Goal: Information Seeking & Learning: Learn about a topic

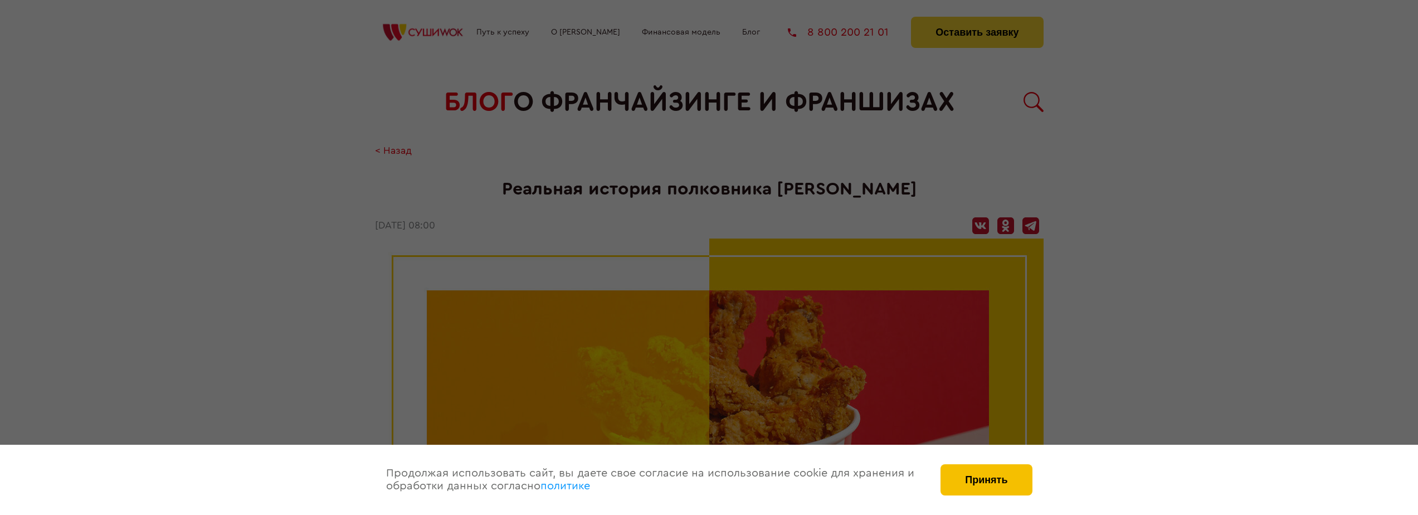
click at [976, 474] on button "Принять" at bounding box center [985, 479] width 91 height 31
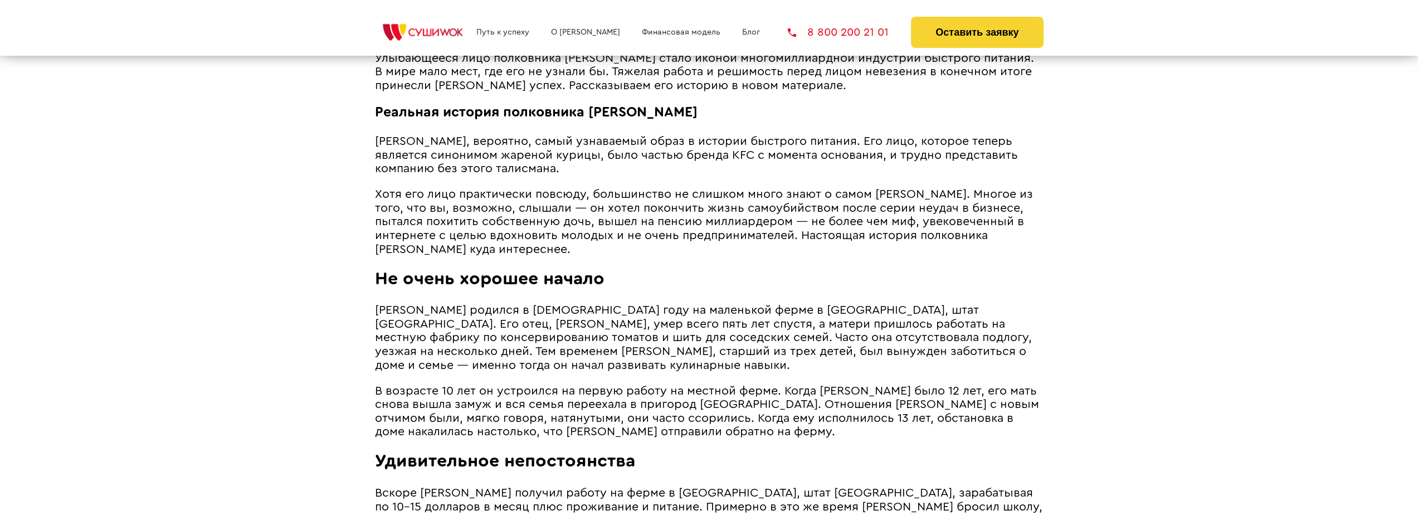
scroll to position [669, 0]
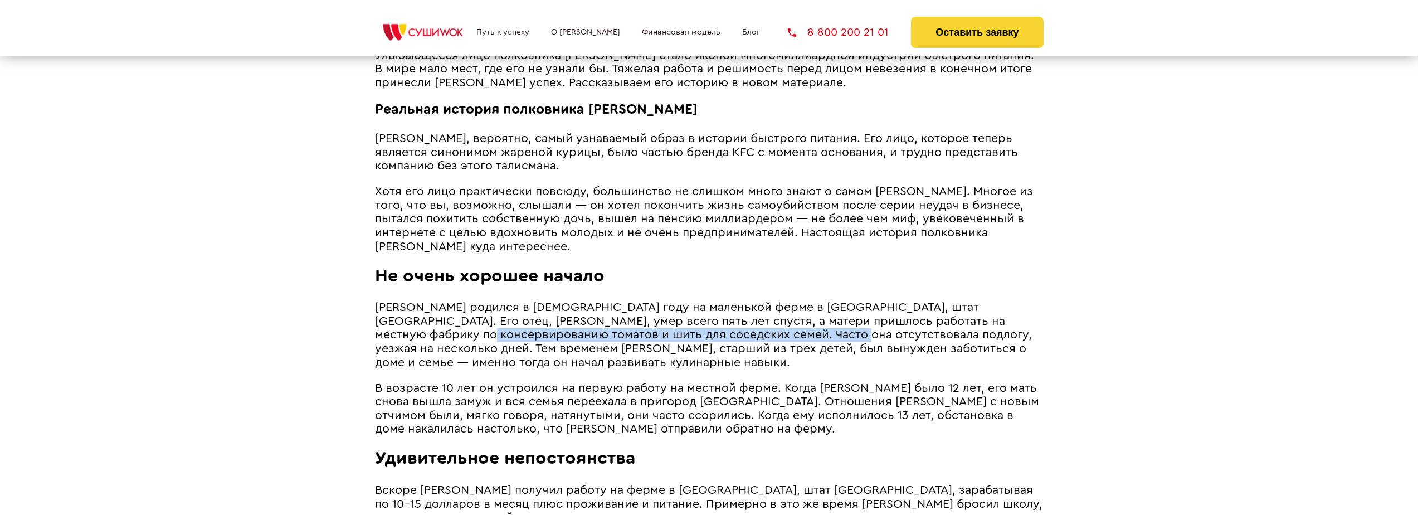
drag, startPoint x: 426, startPoint y: 333, endPoint x: 790, endPoint y: 337, distance: 363.8
click at [790, 337] on span "[PERSON_NAME] родился в [DEMOGRAPHIC_DATA] году на маленькой ферме в [GEOGRAPHI…" at bounding box center [703, 334] width 657 height 66
click at [789, 337] on span "[PERSON_NAME] родился в [DEMOGRAPHIC_DATA] году на маленькой ферме в [GEOGRAPHI…" at bounding box center [703, 334] width 657 height 66
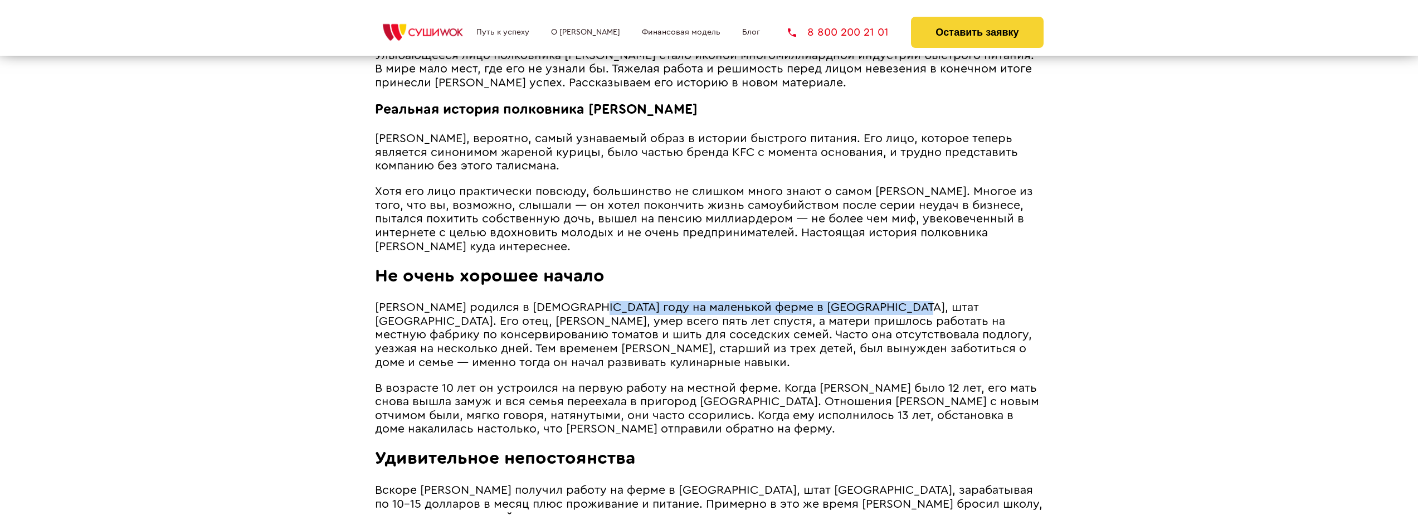
drag, startPoint x: 588, startPoint y: 309, endPoint x: 904, endPoint y: 308, distance: 316.4
click at [904, 308] on span "[PERSON_NAME] родился в [DEMOGRAPHIC_DATA] году на маленькой ферме в [GEOGRAPHI…" at bounding box center [703, 334] width 657 height 66
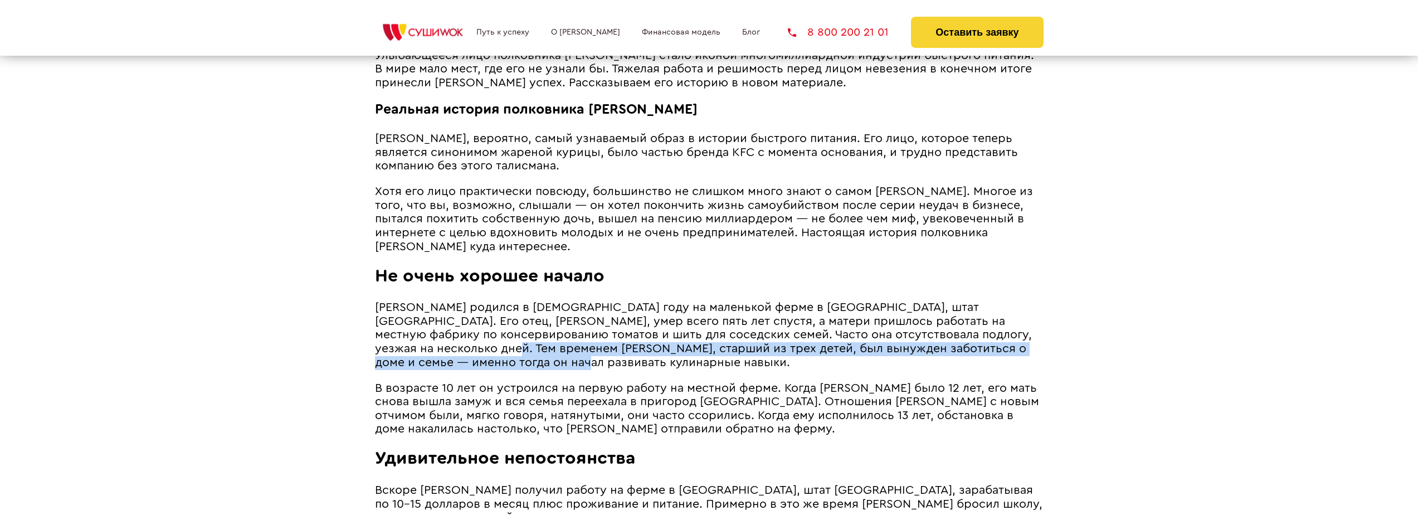
drag, startPoint x: 434, startPoint y: 348, endPoint x: 496, endPoint y: 362, distance: 63.9
click at [496, 362] on p "[PERSON_NAME] родился в [DEMOGRAPHIC_DATA] году на маленькой ферме в [GEOGRAPHI…" at bounding box center [709, 335] width 669 height 69
click at [545, 359] on p "[PERSON_NAME] родился в [DEMOGRAPHIC_DATA] году на маленькой ферме в [GEOGRAPHI…" at bounding box center [709, 335] width 669 height 69
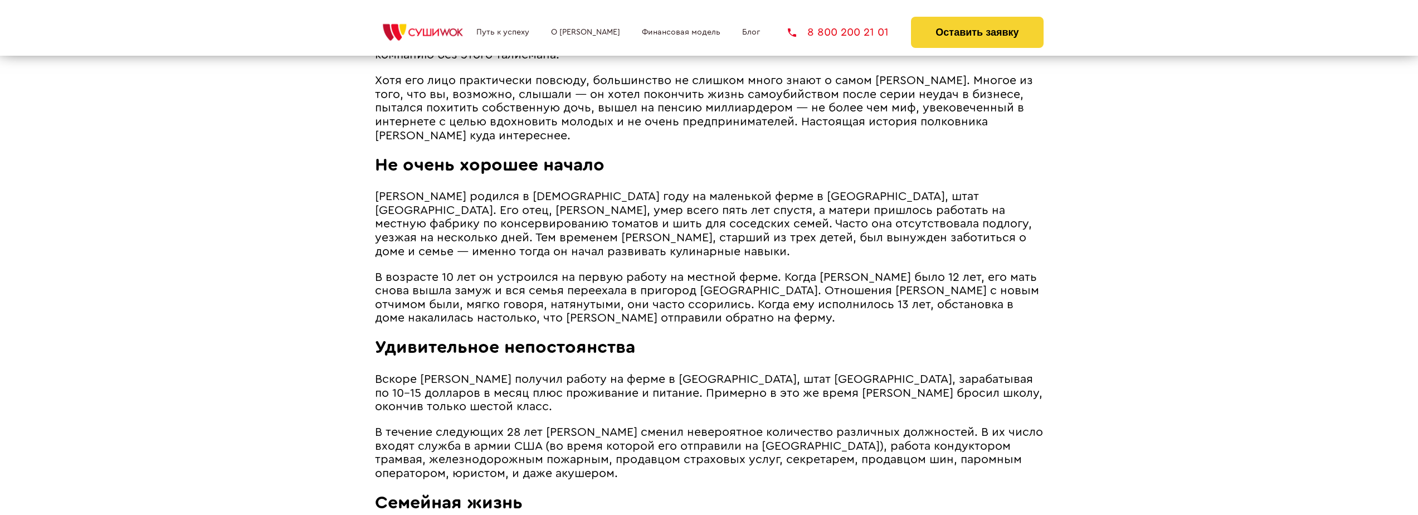
scroll to position [780, 0]
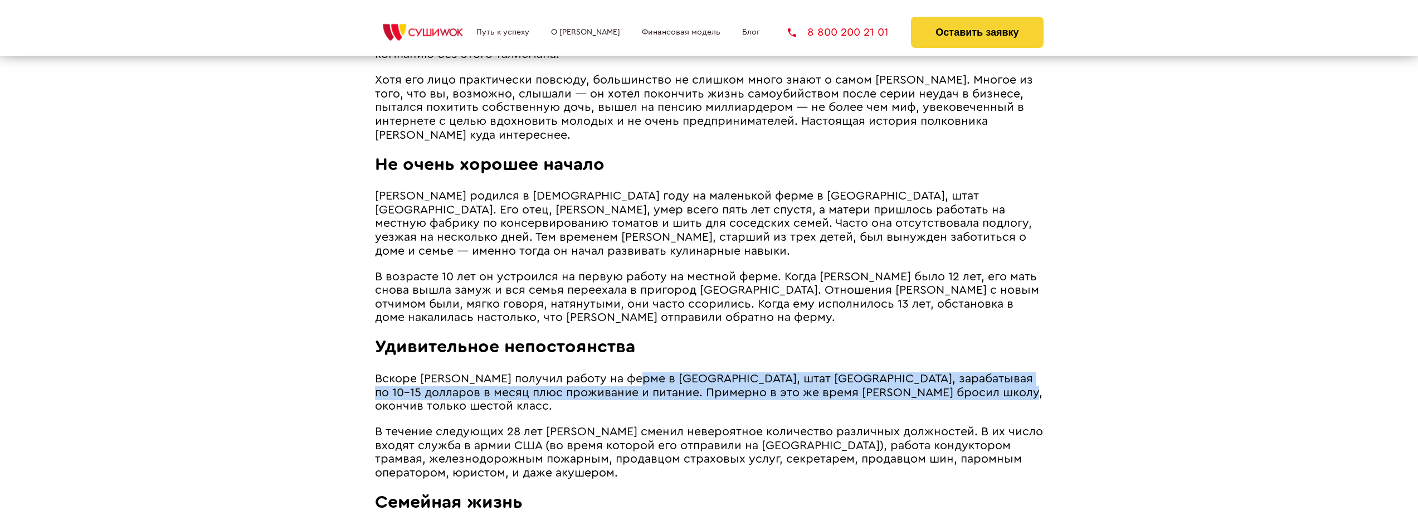
drag, startPoint x: 638, startPoint y: 379, endPoint x: 1032, endPoint y: 395, distance: 394.2
click at [1032, 395] on p "Вскоре [PERSON_NAME] получил работу на ферме в [GEOGRAPHIC_DATA], штат [GEOGRAP…" at bounding box center [709, 392] width 669 height 41
click at [899, 381] on span "Вскоре [PERSON_NAME] получил работу на ферме в [GEOGRAPHIC_DATA], штат [GEOGRAP…" at bounding box center [708, 392] width 667 height 39
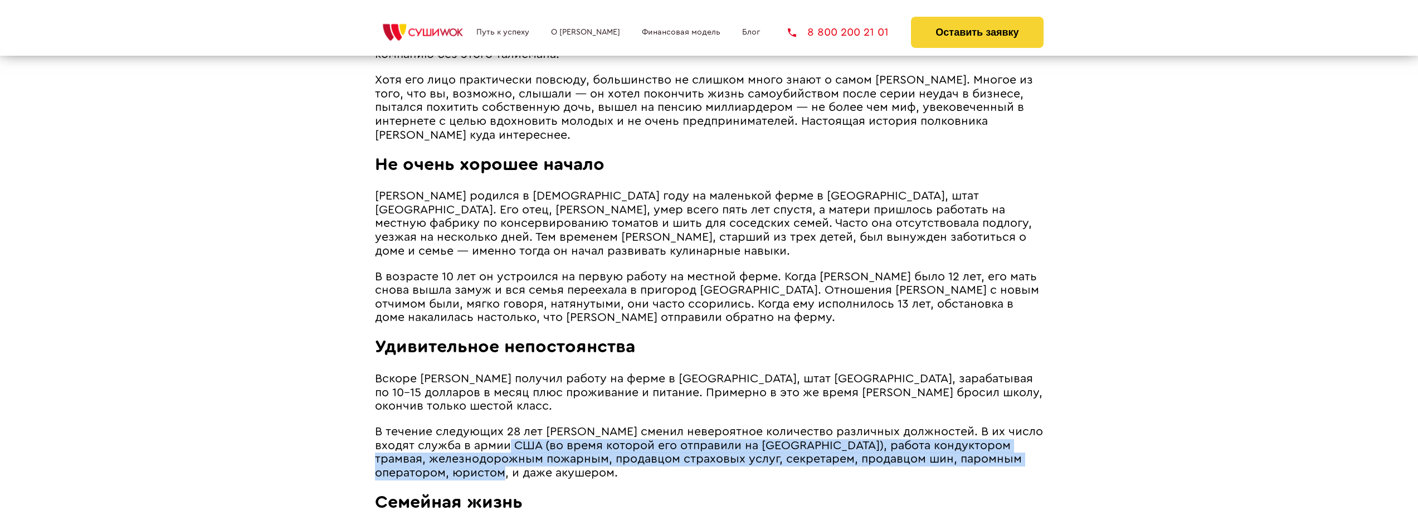
drag, startPoint x: 505, startPoint y: 435, endPoint x: 723, endPoint y: 460, distance: 218.7
click at [723, 460] on p "В течение следующих 28 лет [PERSON_NAME] сменил невероятное количество различны…" at bounding box center [709, 452] width 669 height 55
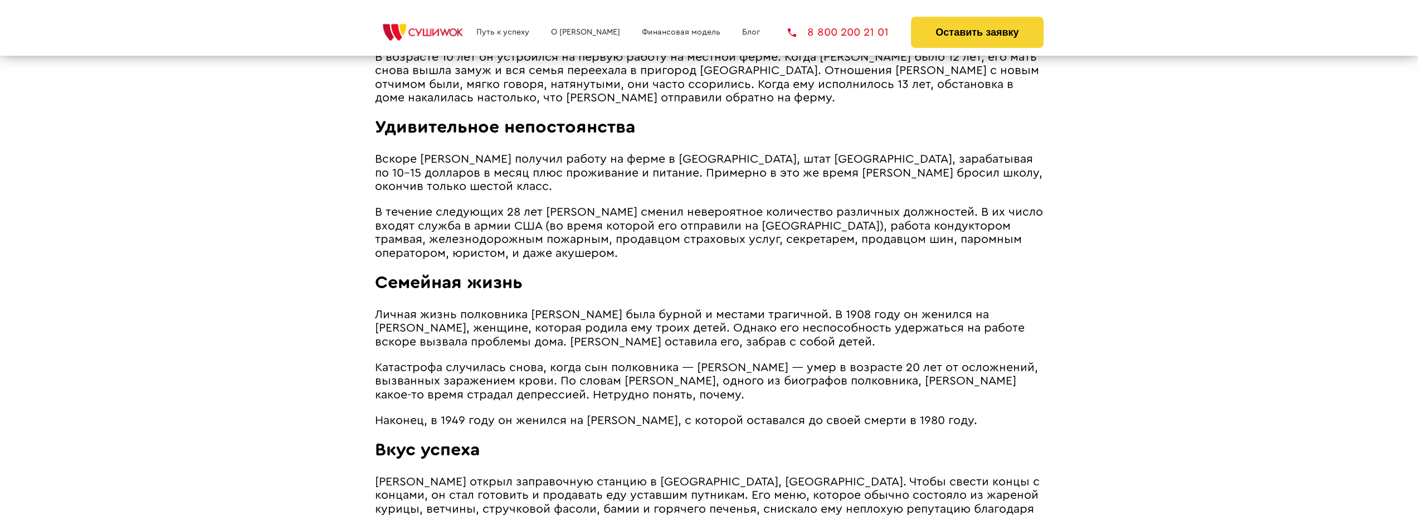
scroll to position [1003, 0]
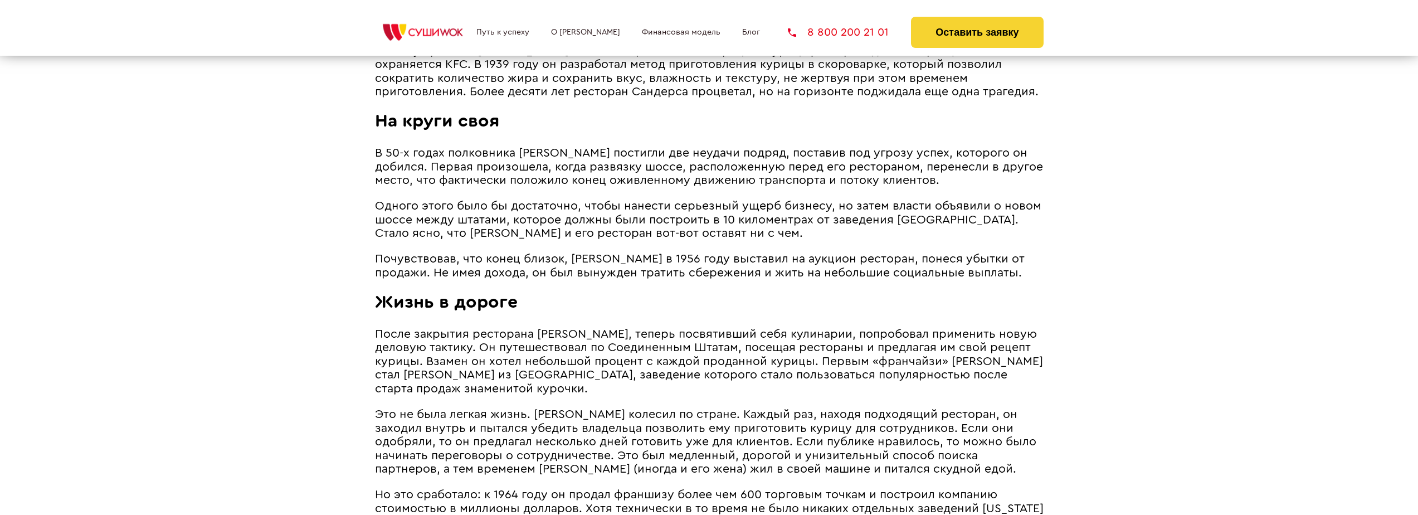
scroll to position [1560, 0]
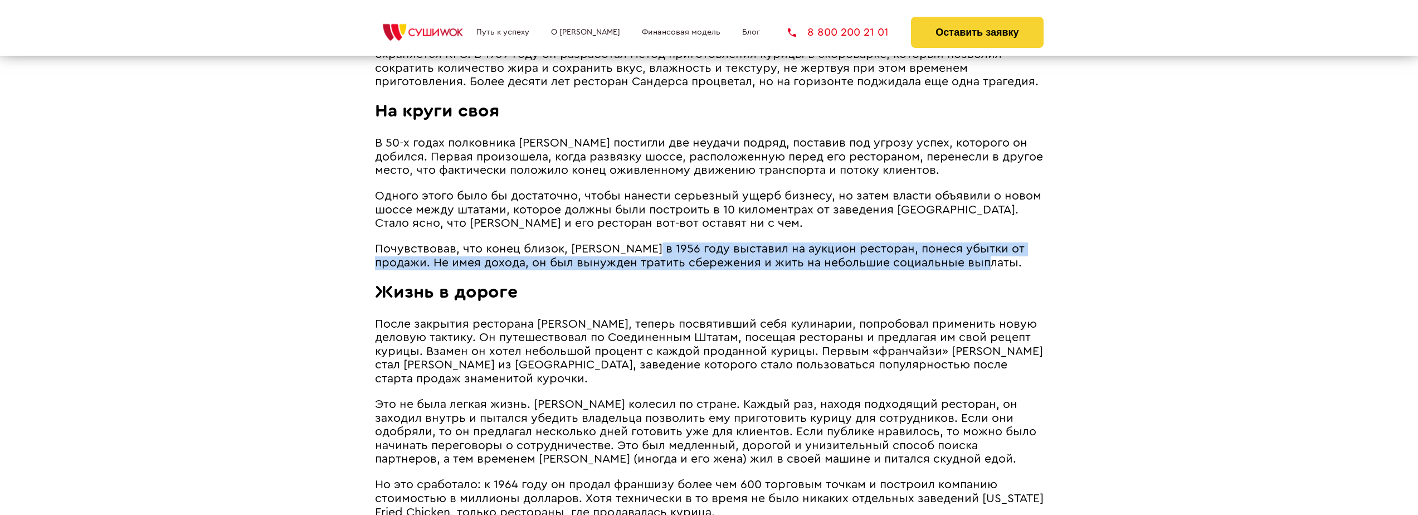
drag, startPoint x: 650, startPoint y: 240, endPoint x: 1010, endPoint y: 251, distance: 360.6
click at [1010, 251] on p "Почувствовав, что конец близок, [PERSON_NAME] в 1956 году выставил на аукцион р…" at bounding box center [709, 255] width 669 height 27
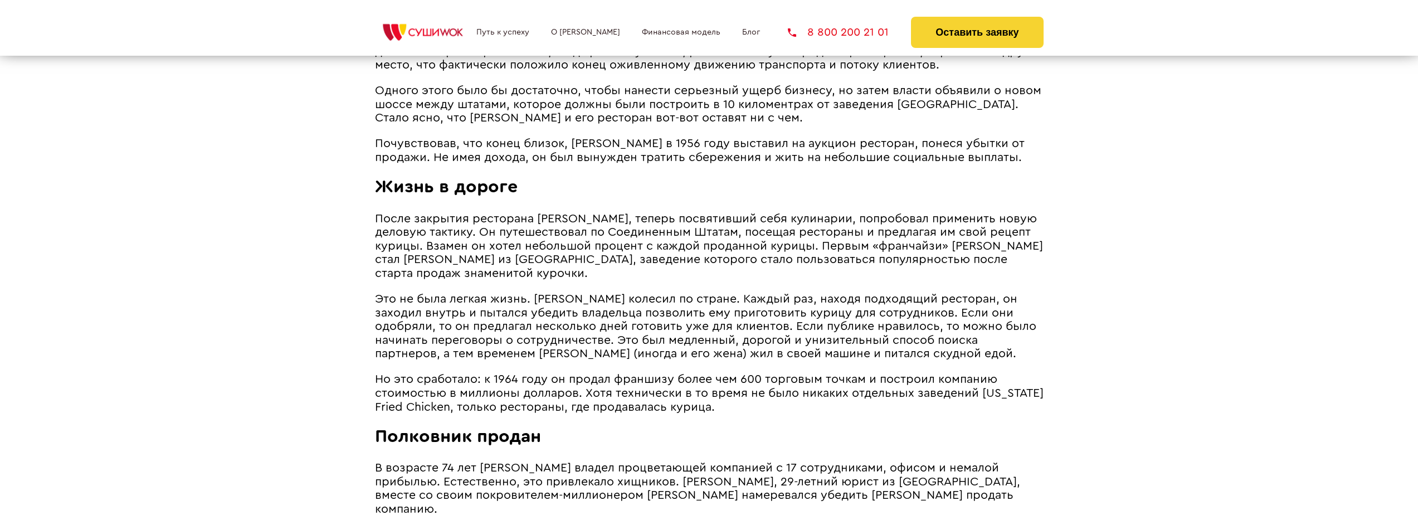
scroll to position [1671, 0]
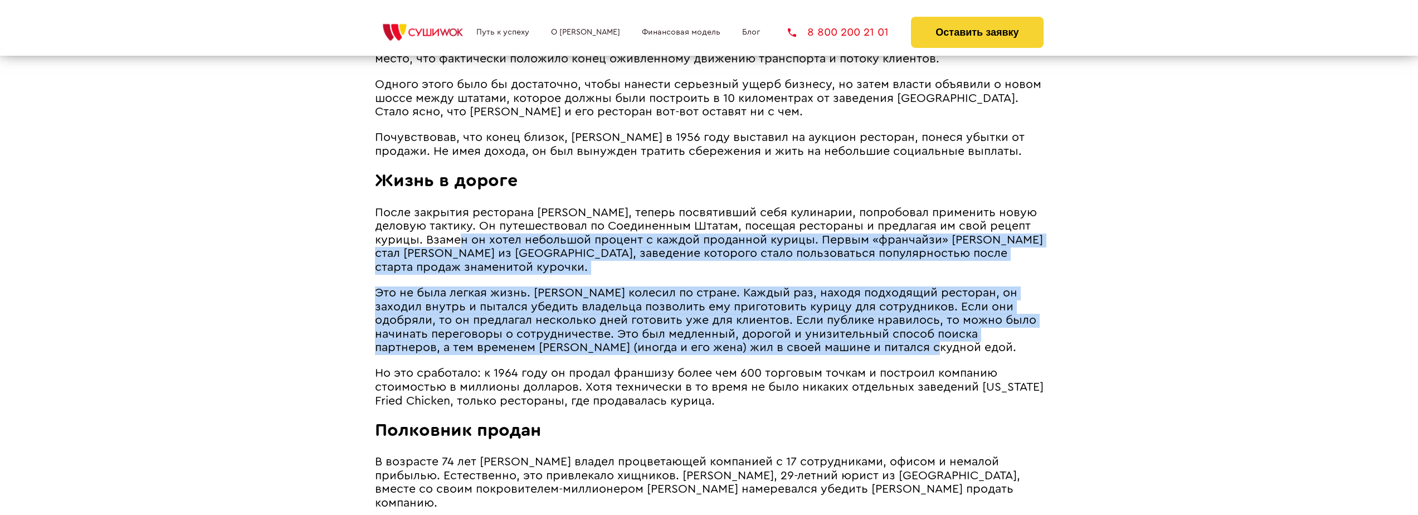
drag, startPoint x: 475, startPoint y: 227, endPoint x: 906, endPoint y: 337, distance: 444.6
click at [906, 337] on article "Улыбающееся лицо полковника [PERSON_NAME] стало иконой многомиллиардной индустр…" at bounding box center [709, 131] width 669 height 2171
click at [906, 337] on p "Это не была легкая жизнь. [PERSON_NAME] колесил по стране. Каждый раз, находя п…" at bounding box center [709, 320] width 669 height 69
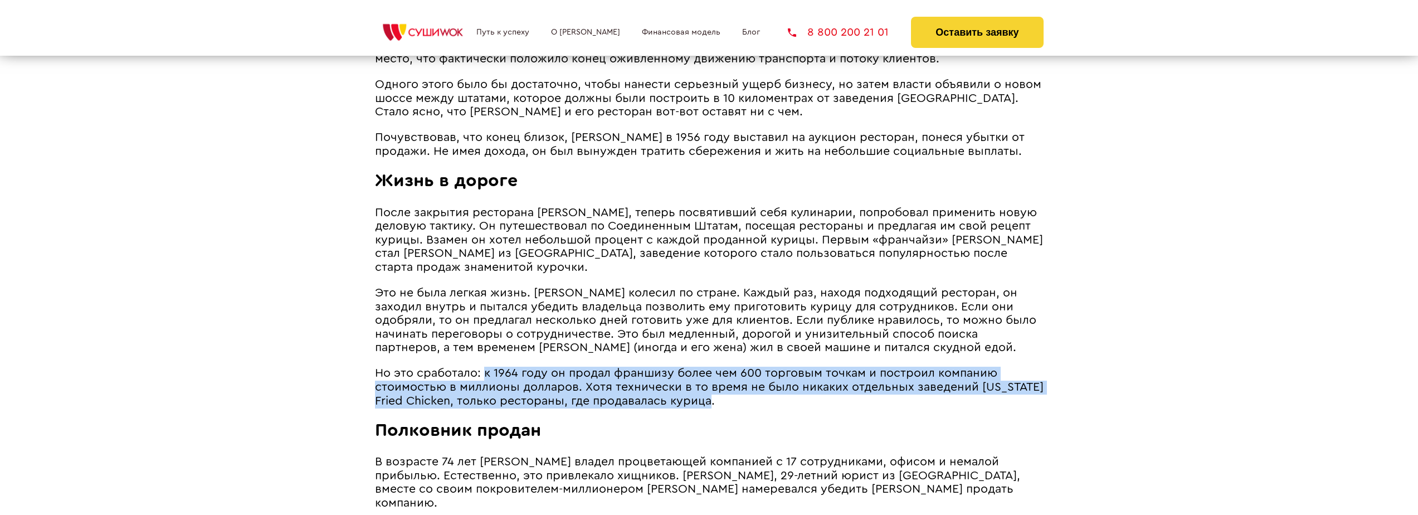
drag, startPoint x: 484, startPoint y: 358, endPoint x: 991, endPoint y: 383, distance: 508.2
click at [991, 383] on p "Но это сработало: к 1964 году он продал франшизу более чем 600 торговым точкам …" at bounding box center [709, 387] width 669 height 41
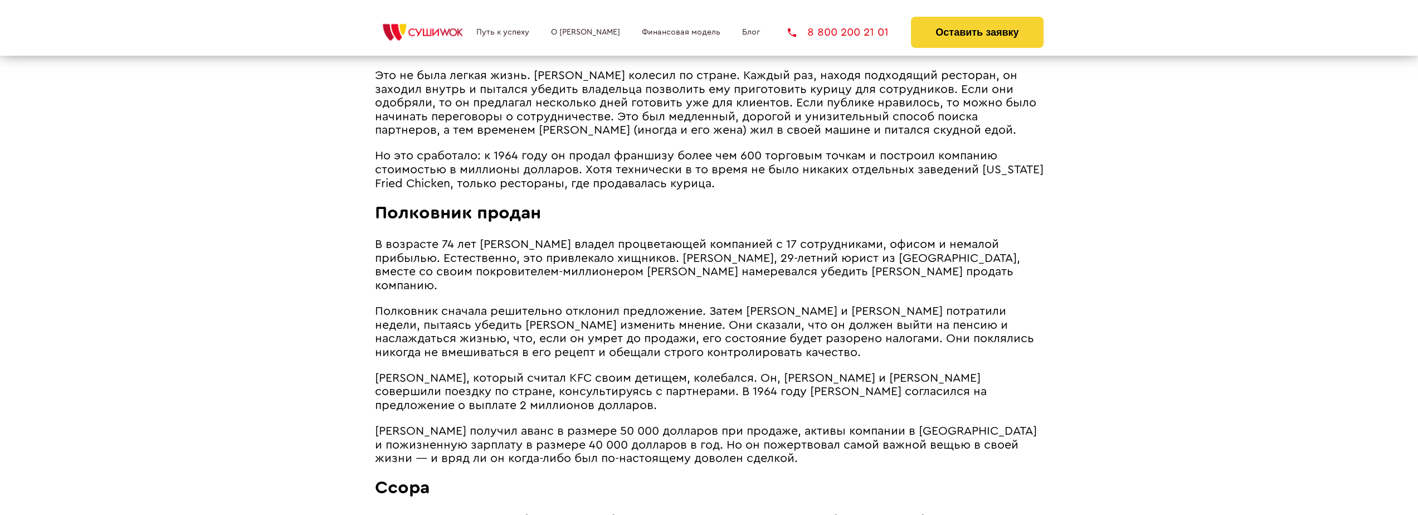
scroll to position [1894, 0]
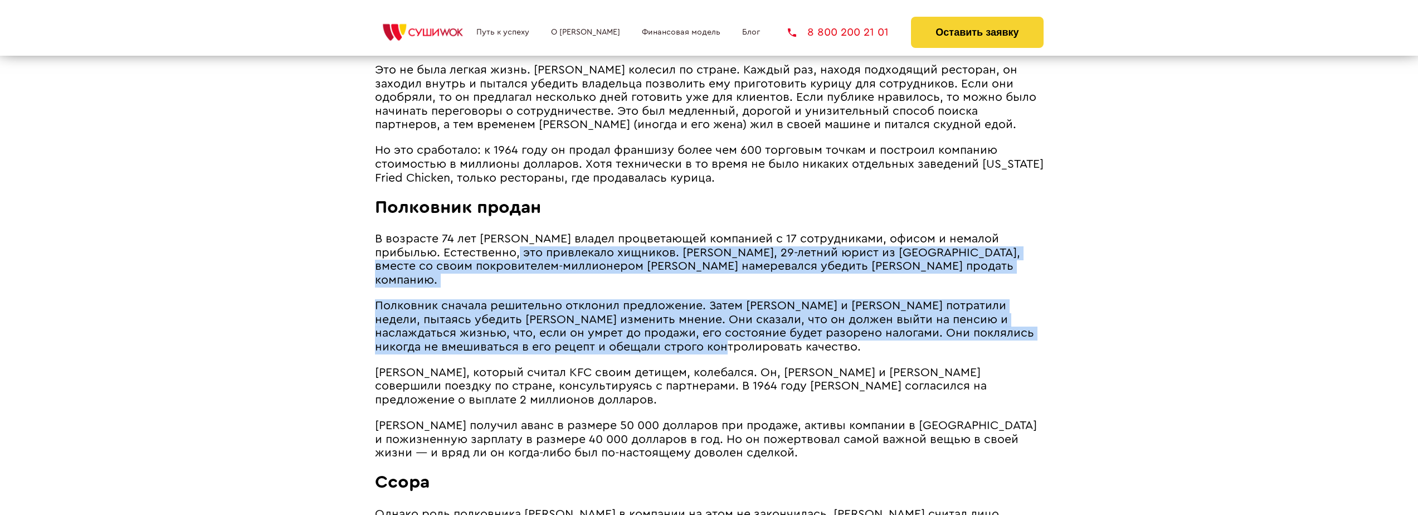
drag, startPoint x: 509, startPoint y: 242, endPoint x: 760, endPoint y: 313, distance: 260.6
click at [760, 313] on p "Полковник сначала решительно отклонил предложение. Затем [PERSON_NAME] и [PERSO…" at bounding box center [709, 326] width 669 height 55
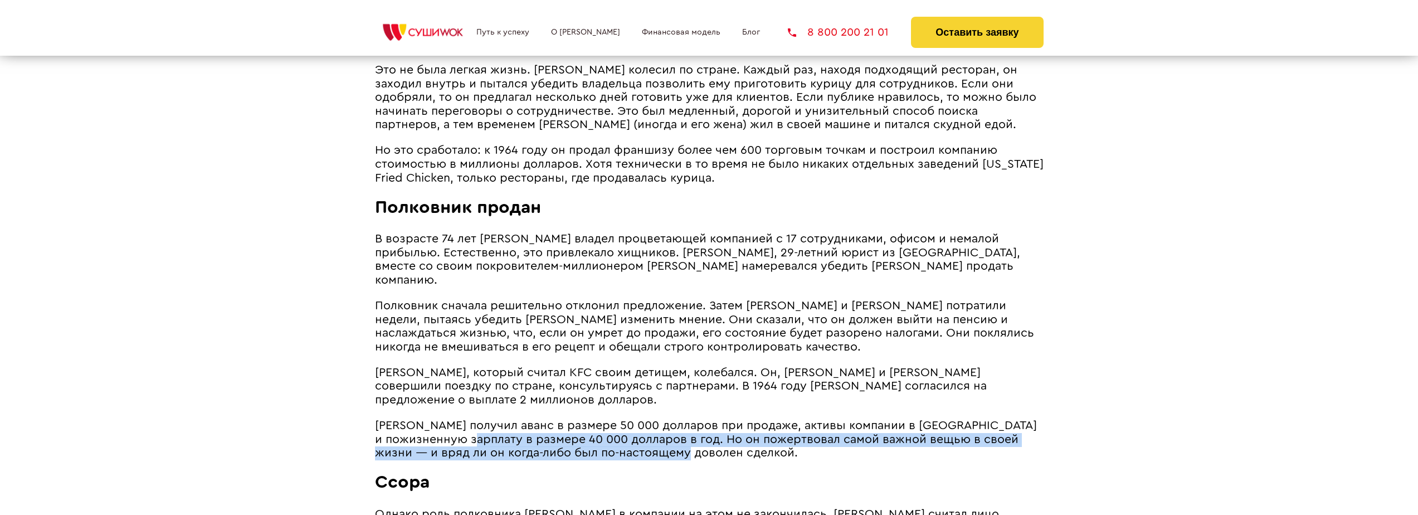
drag, startPoint x: 490, startPoint y: 412, endPoint x: 757, endPoint y: 431, distance: 267.6
click at [757, 431] on p "[PERSON_NAME] получил аванс в размере 50 000 долларов при продаже, активы компа…" at bounding box center [709, 439] width 669 height 41
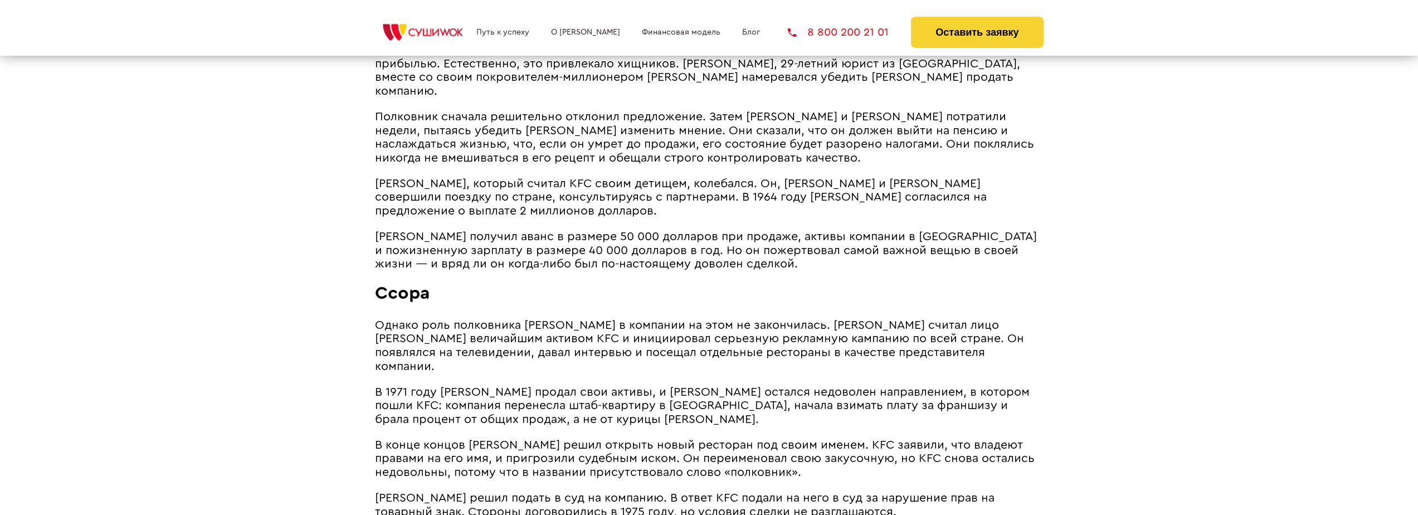
scroll to position [2117, 0]
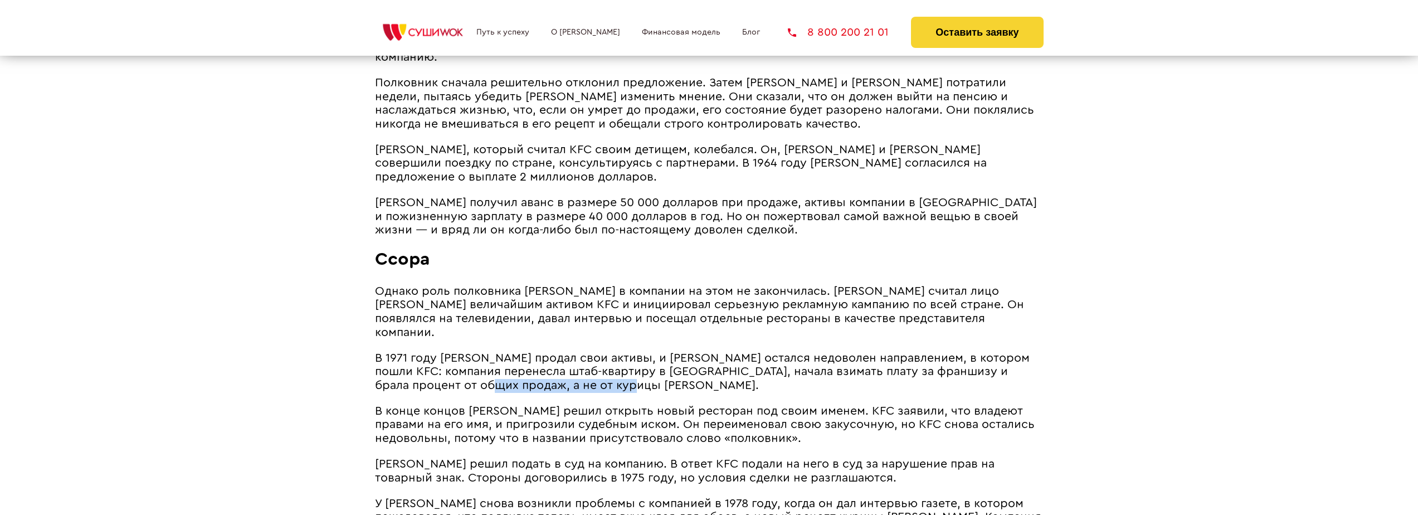
drag, startPoint x: 472, startPoint y: 348, endPoint x: 641, endPoint y: 348, distance: 168.8
click at [641, 352] on p "В 1971 году [PERSON_NAME] продал свои активы, и [PERSON_NAME] остался недоволен…" at bounding box center [709, 372] width 669 height 41
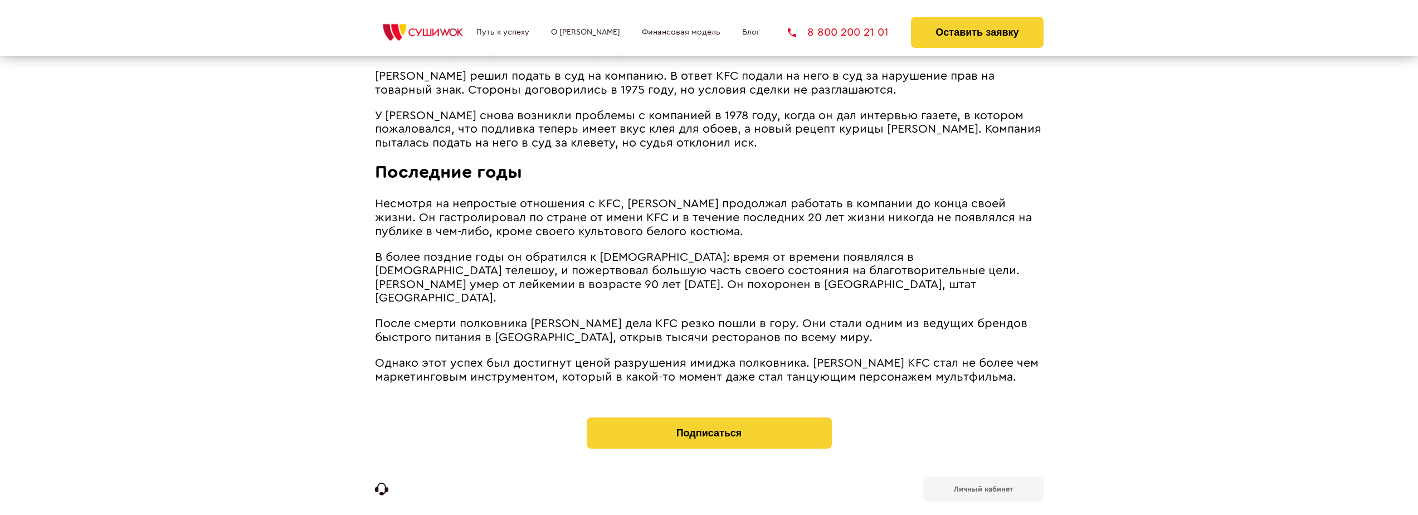
scroll to position [2513, 0]
